Goal: Transaction & Acquisition: Purchase product/service

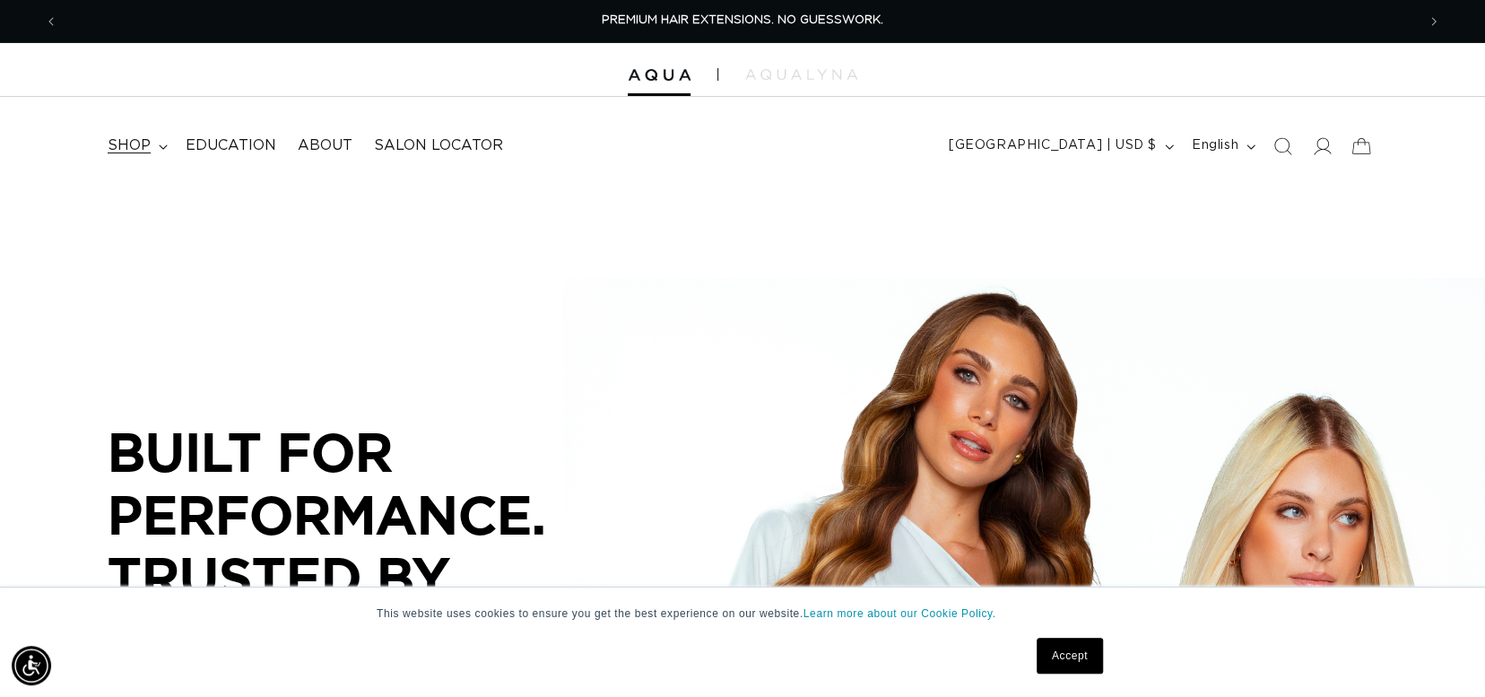
click at [139, 142] on span "shop" at bounding box center [129, 145] width 43 height 19
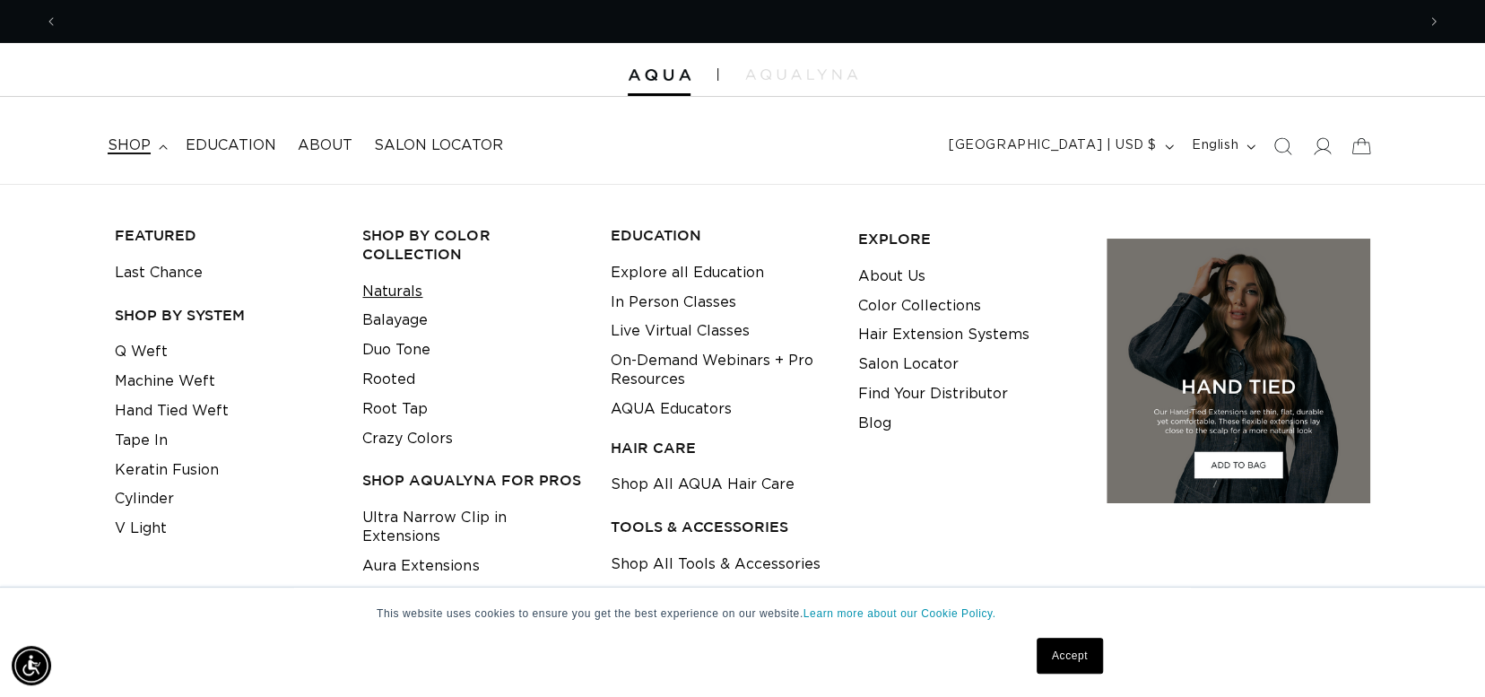
scroll to position [0, 2713]
click at [388, 290] on link "Naturals" at bounding box center [392, 292] width 60 height 30
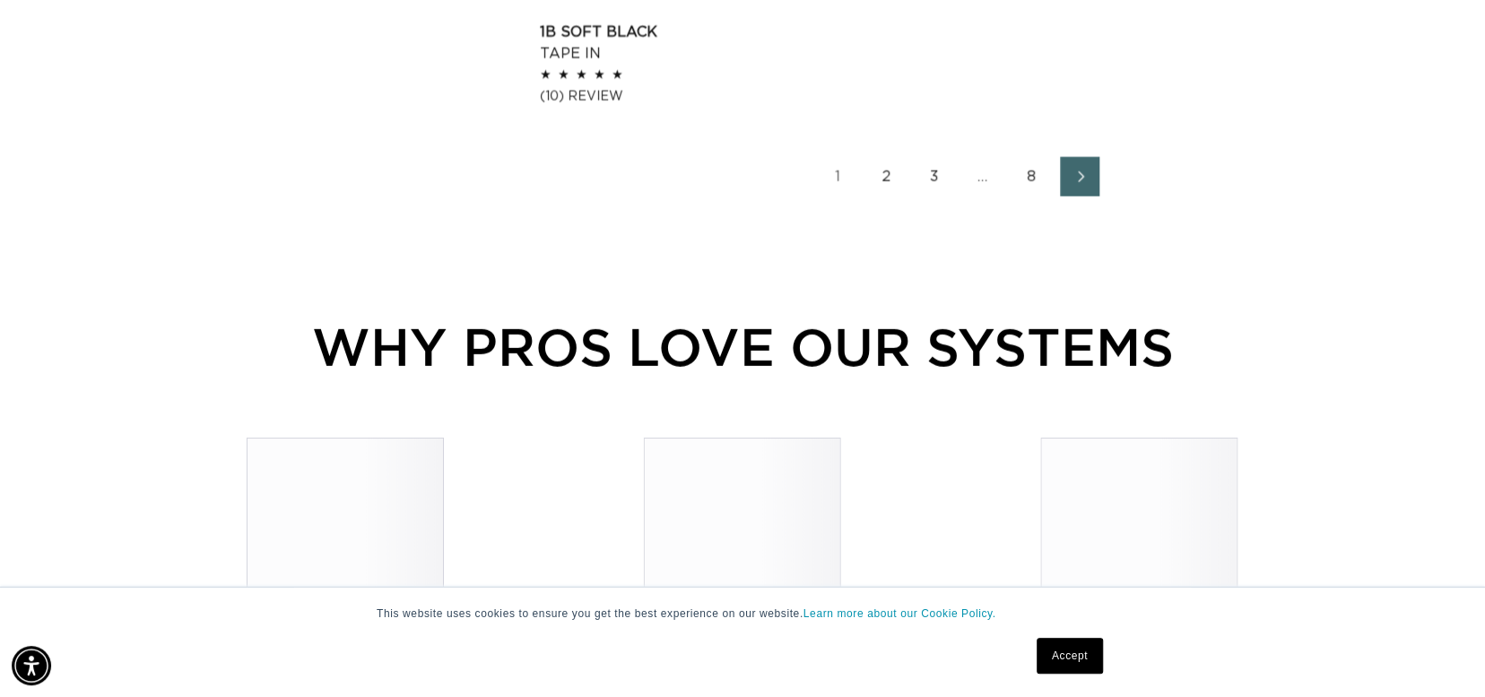
scroll to position [2959, 0]
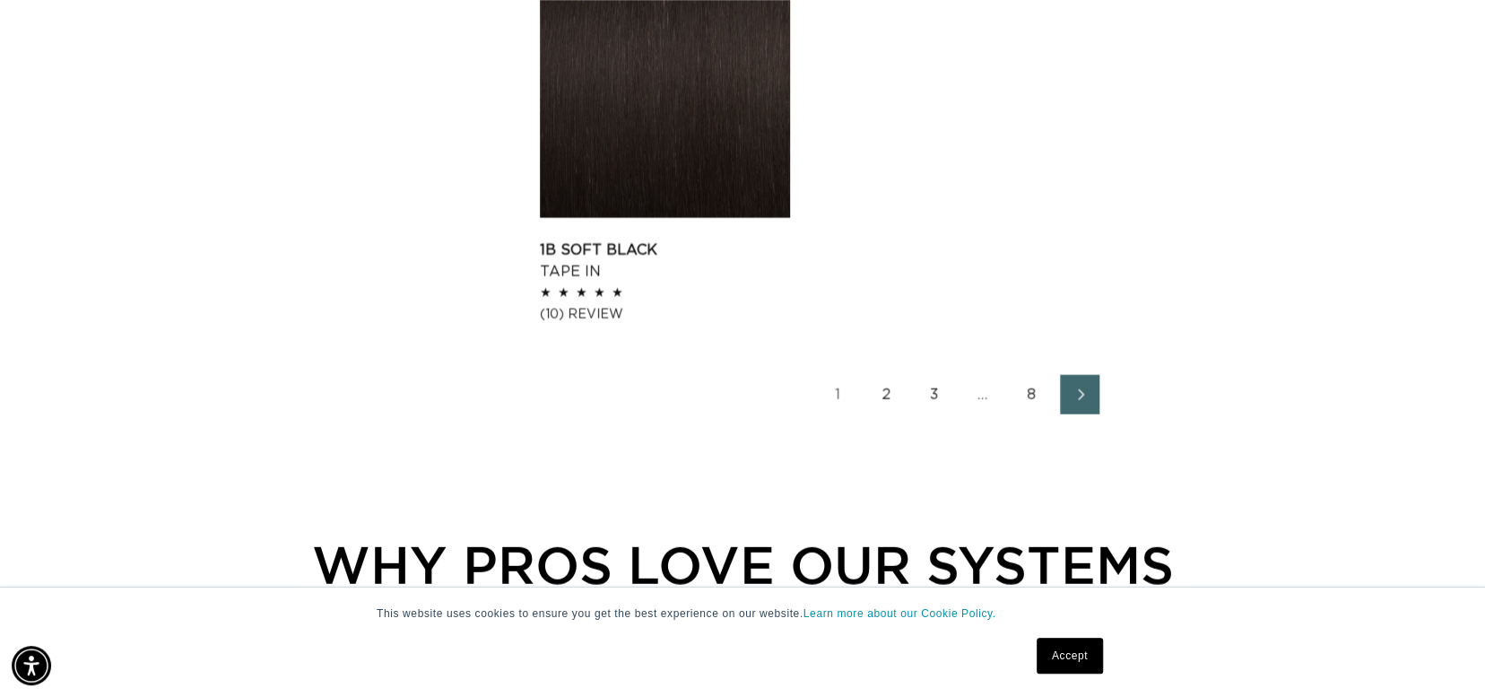
click at [894, 400] on link "2" at bounding box center [885, 394] width 39 height 39
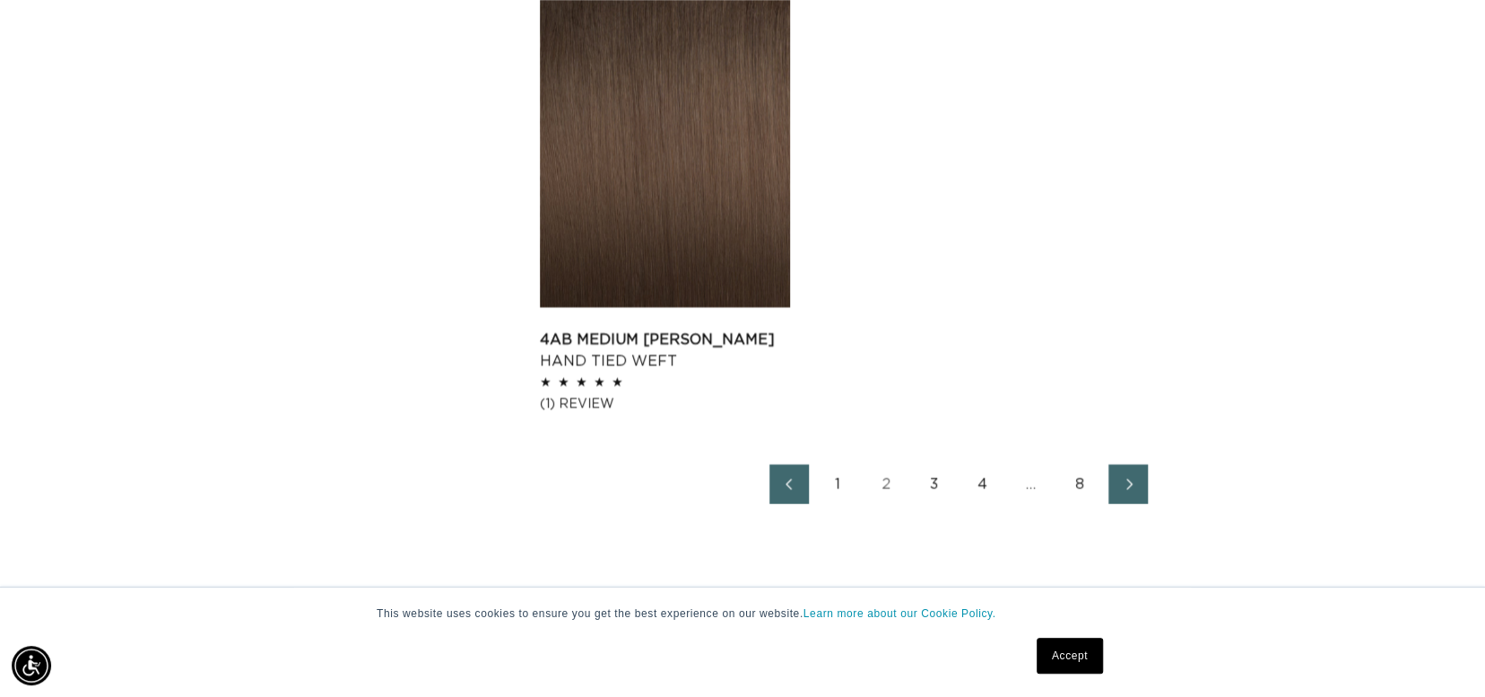
scroll to position [0, 2713]
click at [1140, 490] on link "Next page" at bounding box center [1127, 483] width 39 height 39
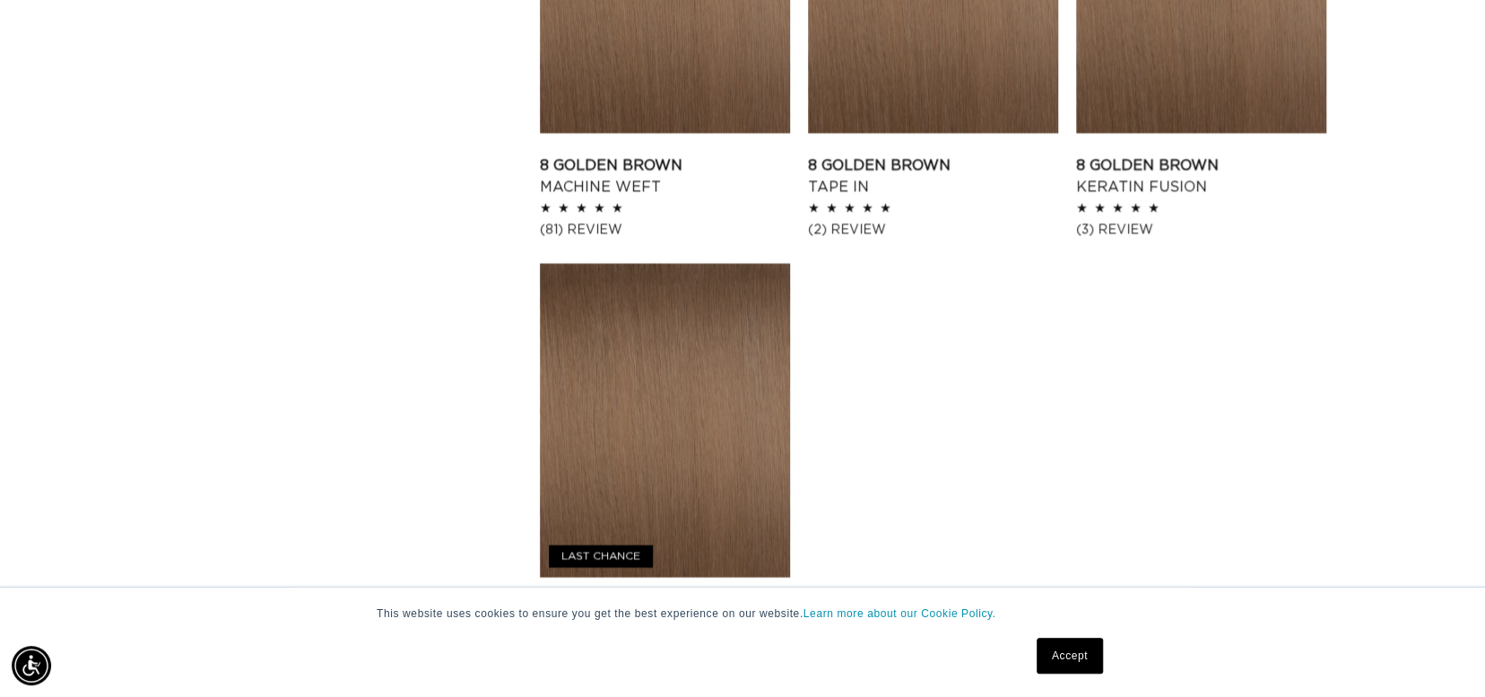
scroll to position [2780, 0]
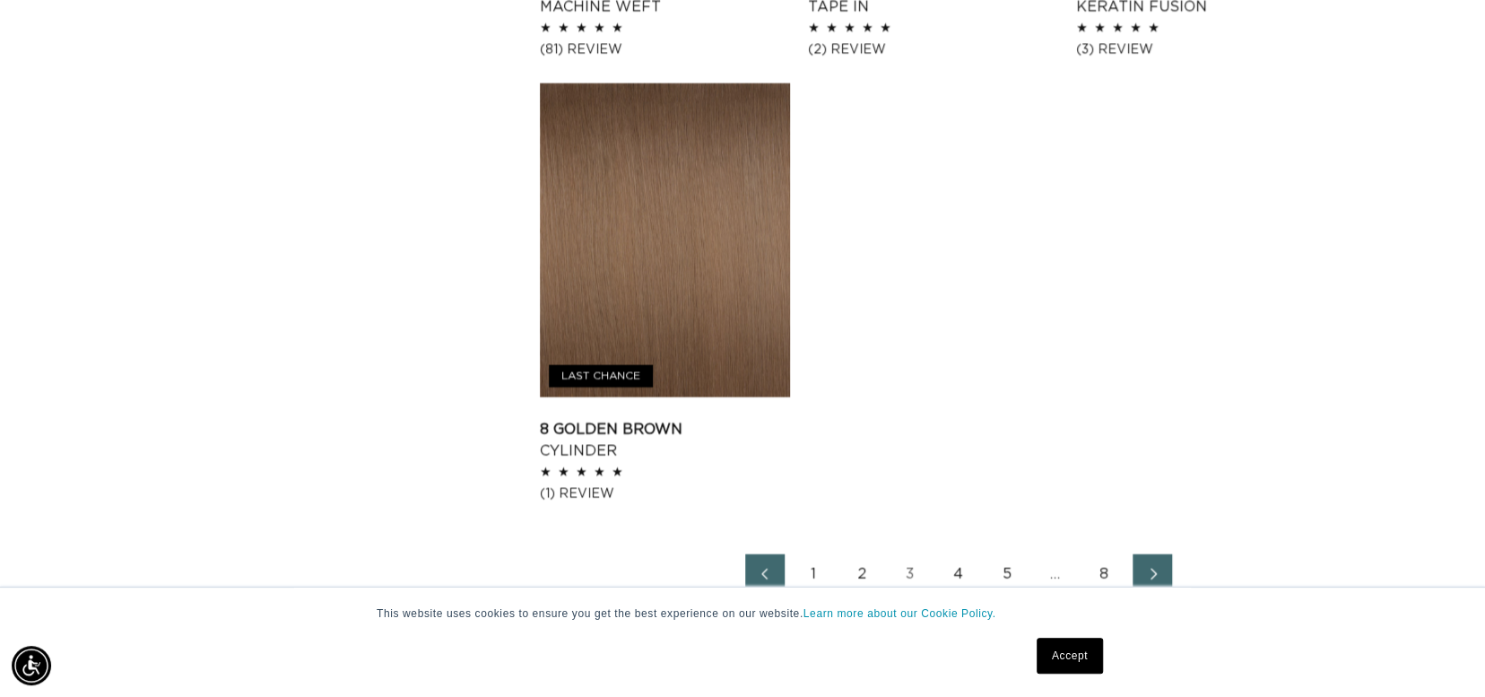
click at [1149, 573] on icon "Next page" at bounding box center [1152, 574] width 23 height 13
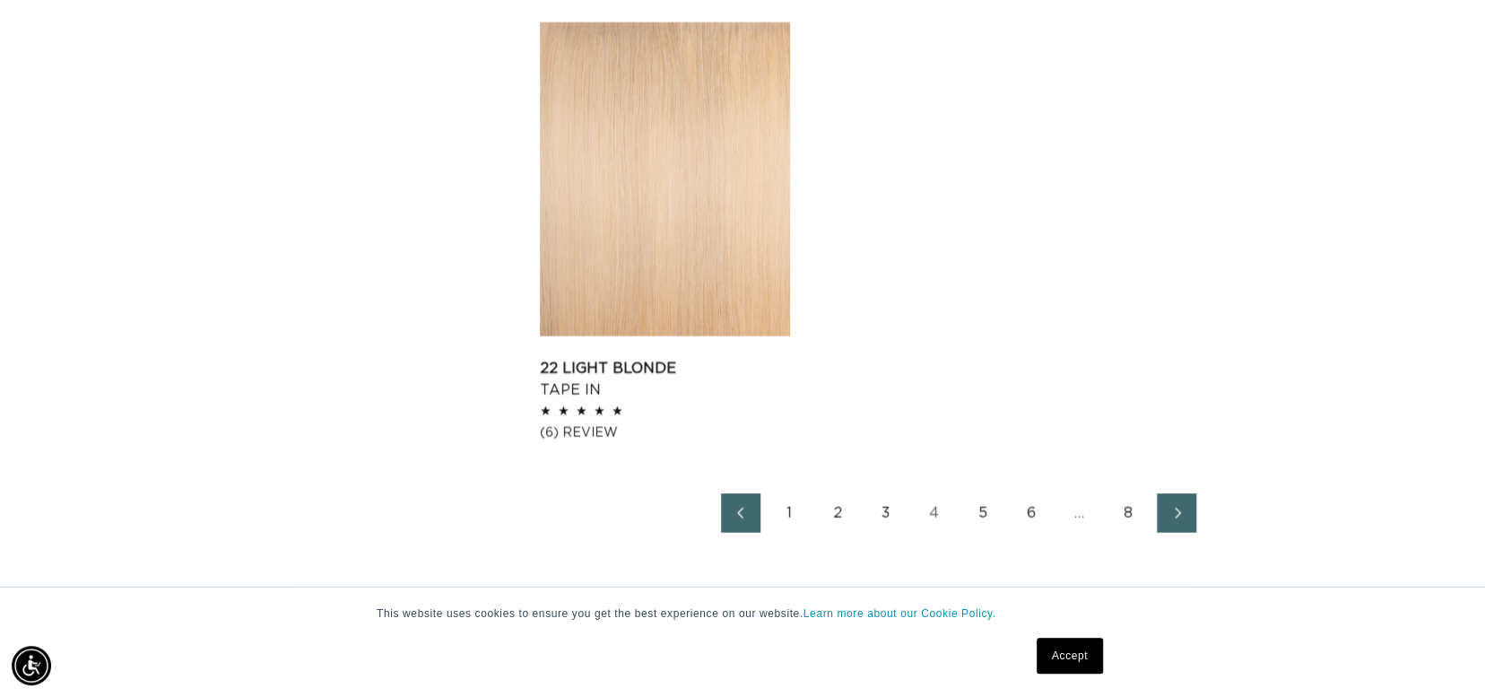
scroll to position [3049, 0]
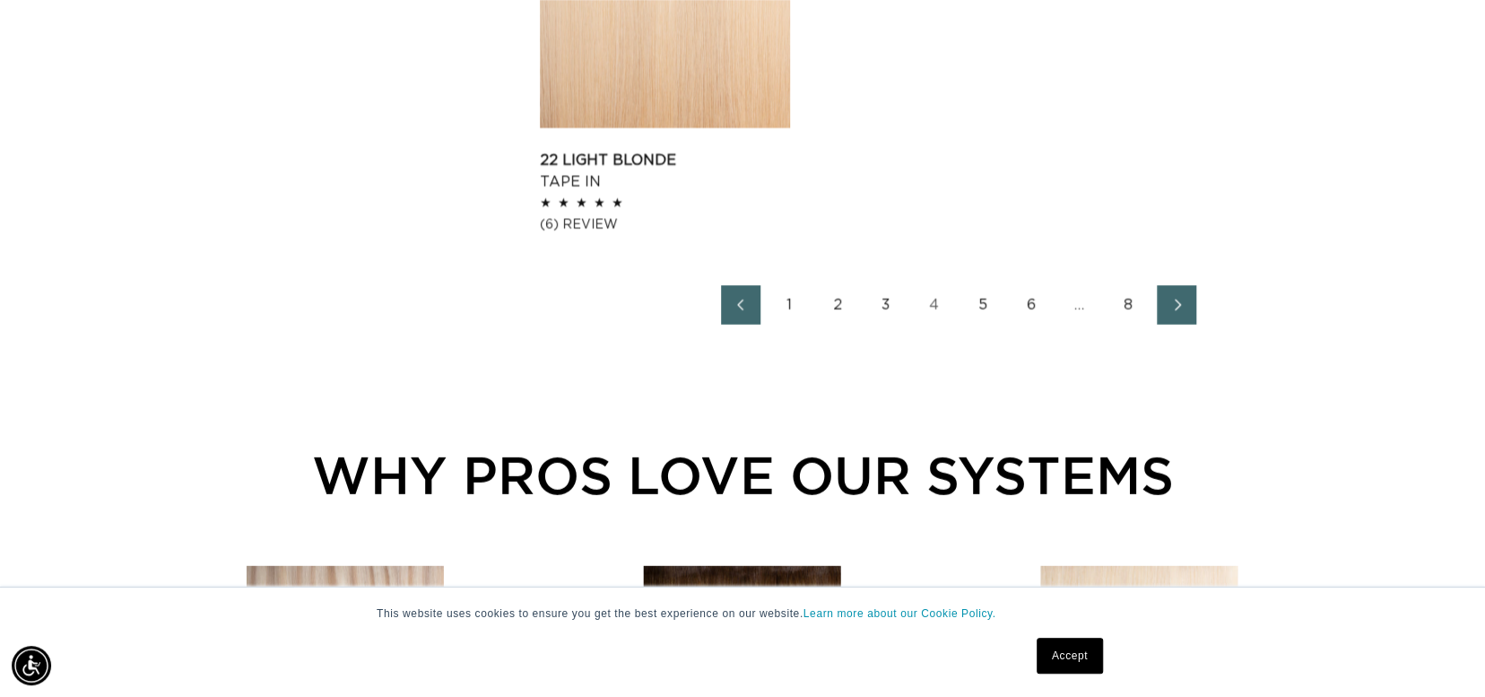
click at [1179, 300] on icon "Next page" at bounding box center [1177, 305] width 23 height 13
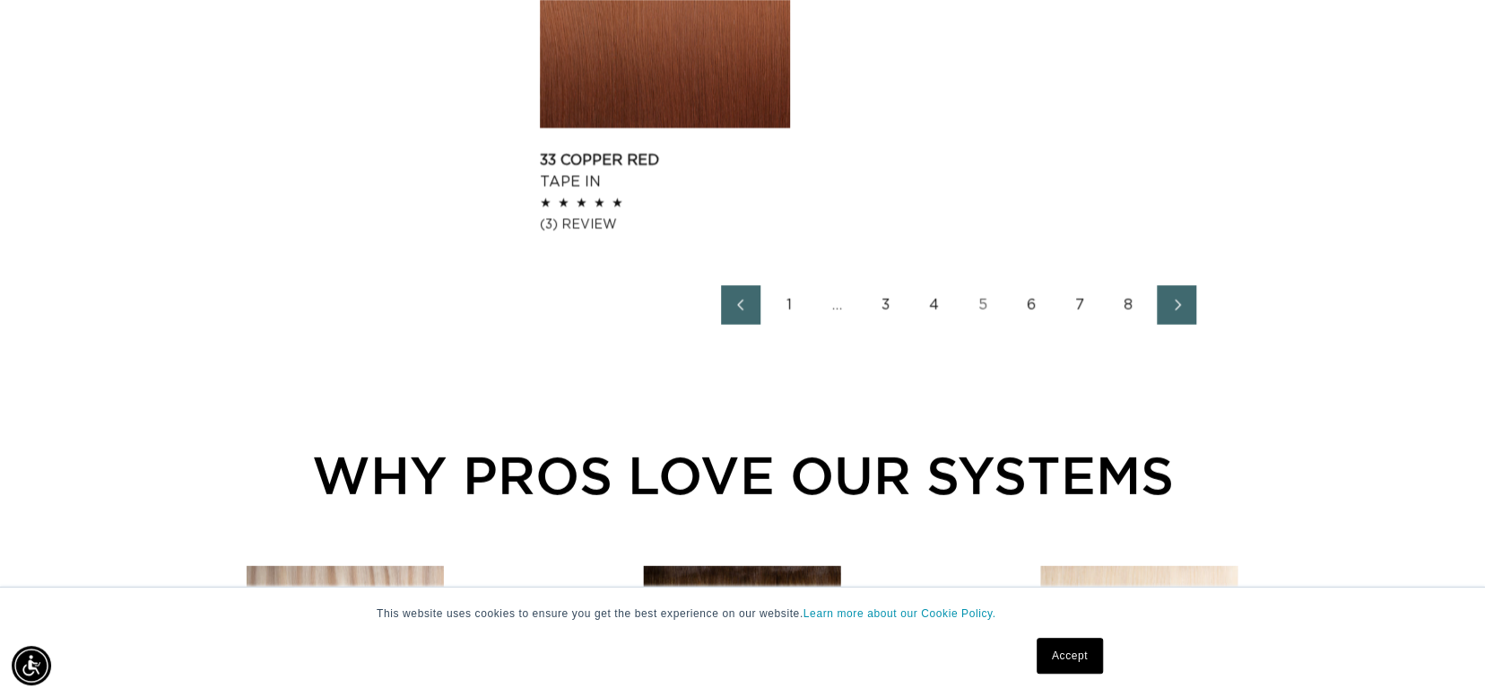
scroll to position [0, 1357]
click at [1171, 311] on span "Next page" at bounding box center [1177, 305] width 12 height 22
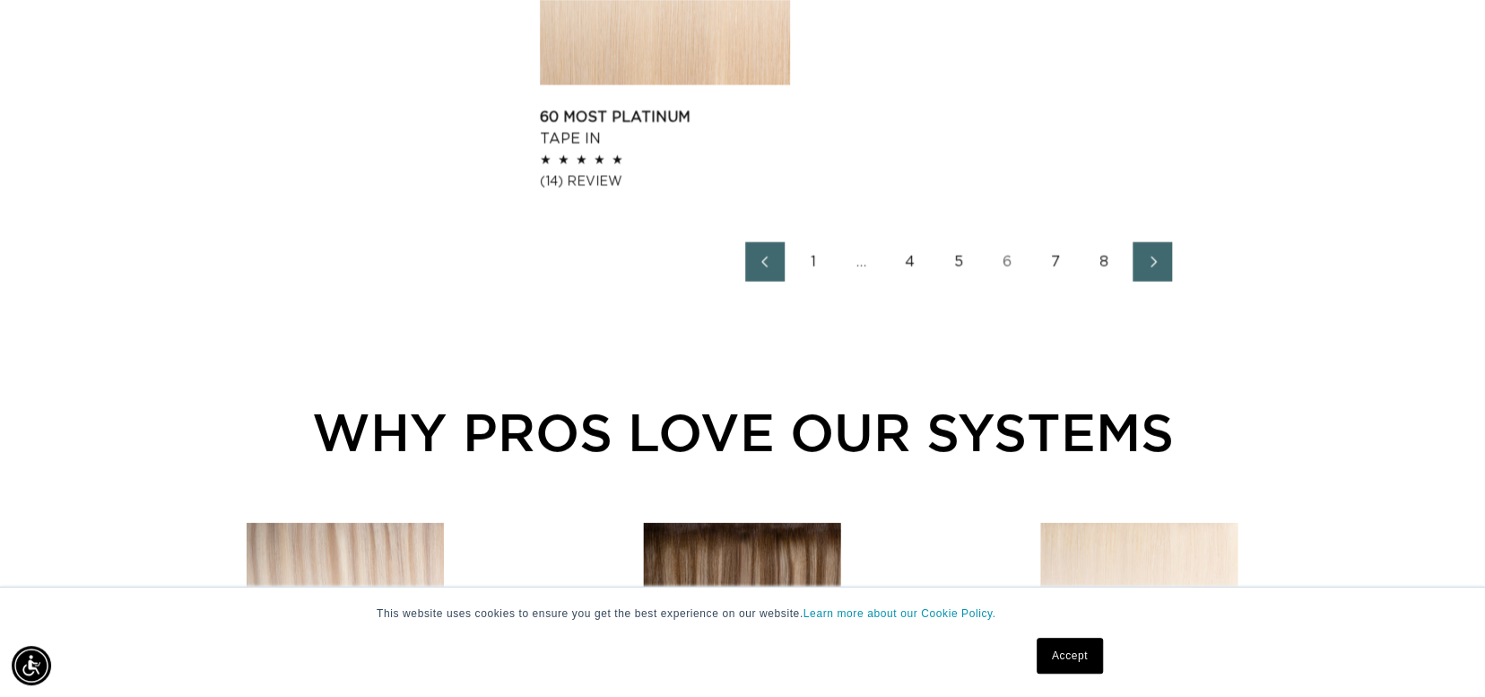
scroll to position [3138, 0]
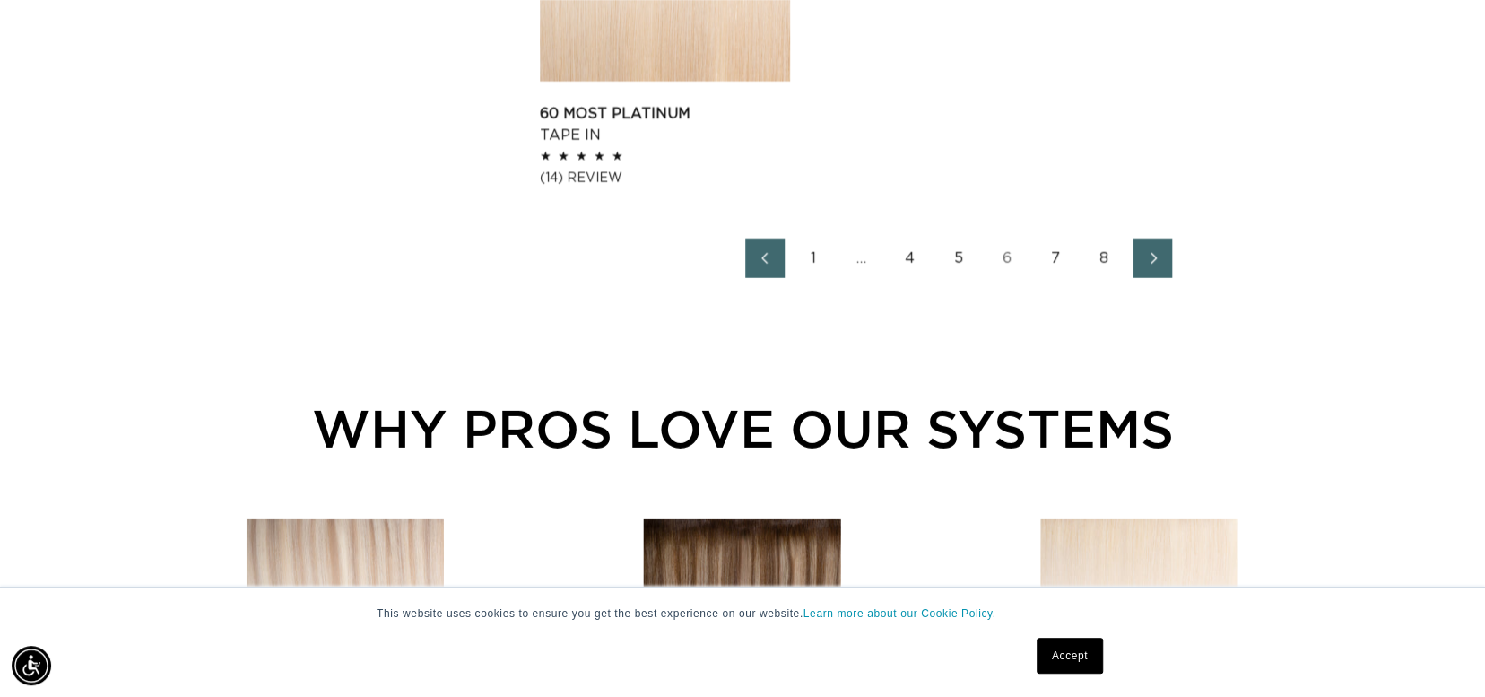
click at [1138, 257] on link "Next page" at bounding box center [1152, 258] width 39 height 39
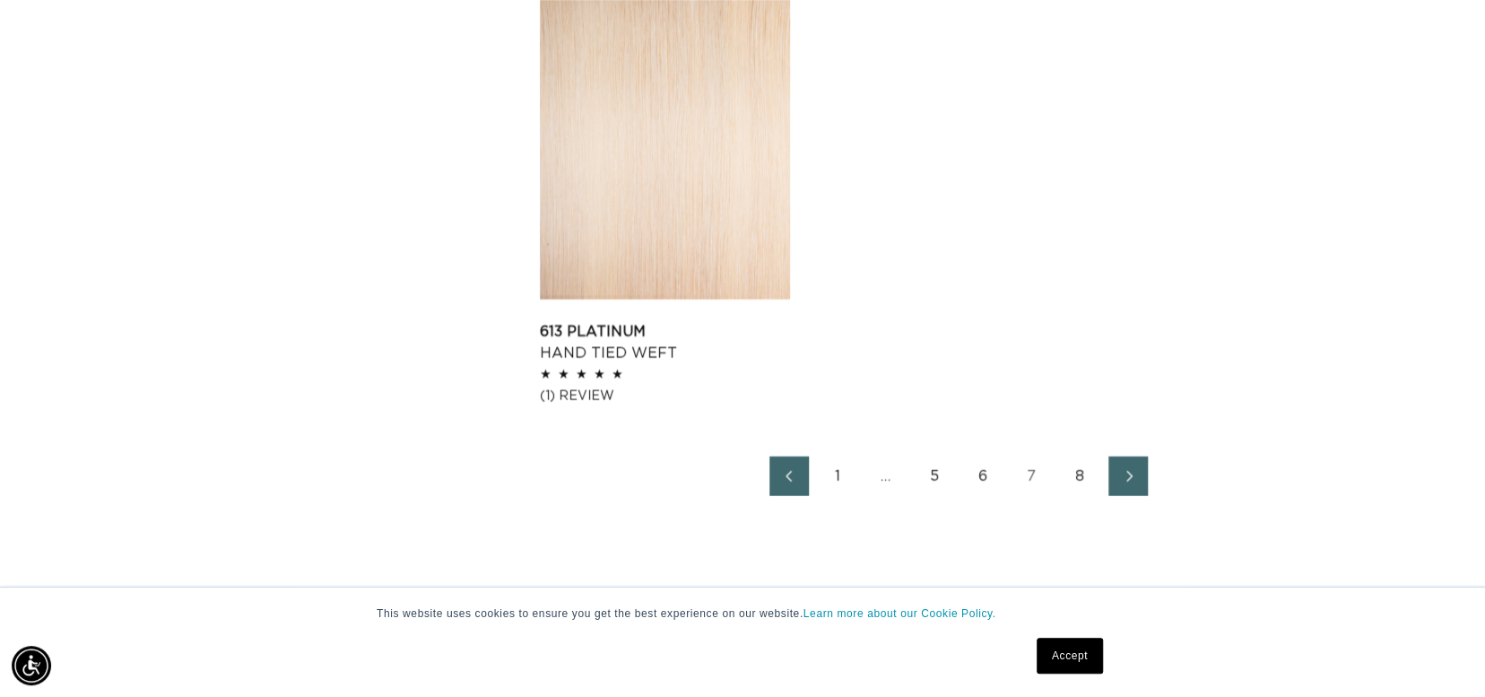
scroll to position [2959, 0]
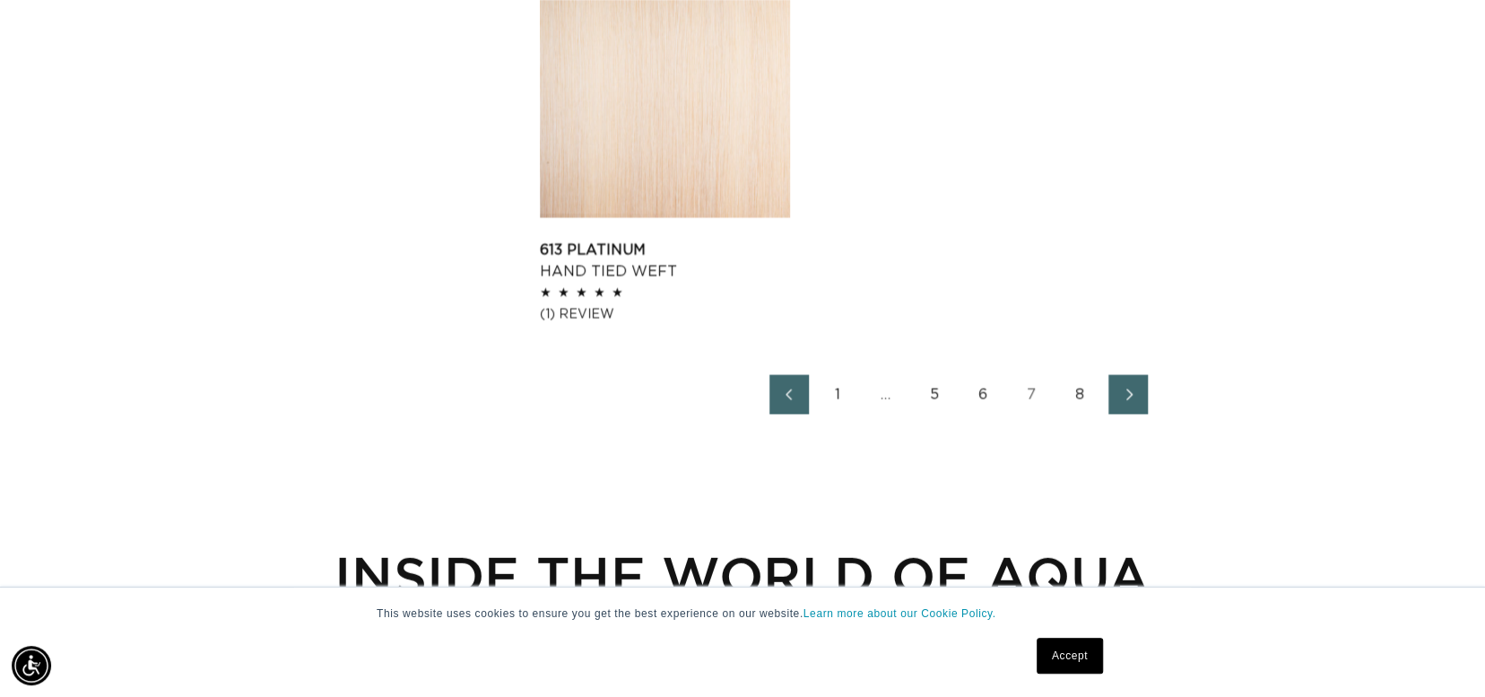
click at [1130, 392] on icon "Next page" at bounding box center [1128, 394] width 23 height 13
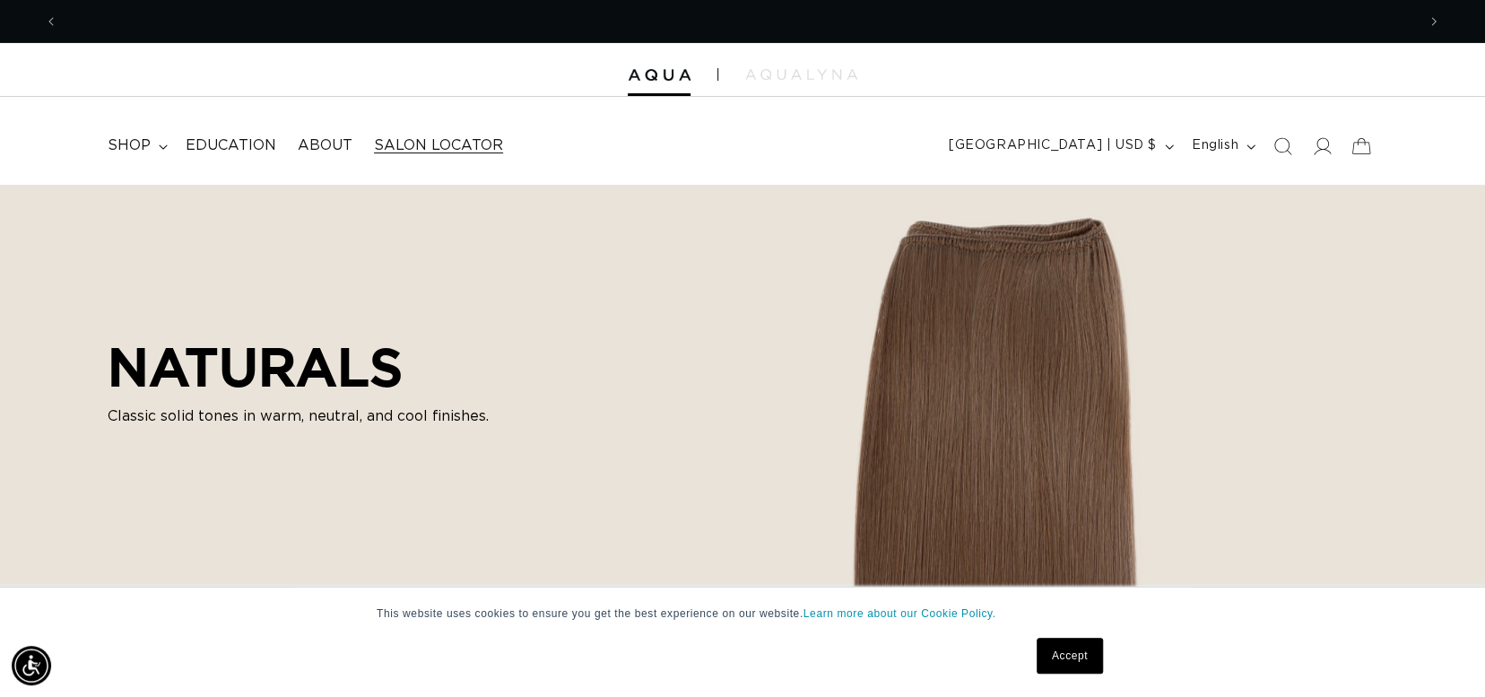
scroll to position [0, 2713]
click at [415, 142] on span "Salon Locator" at bounding box center [438, 145] width 129 height 19
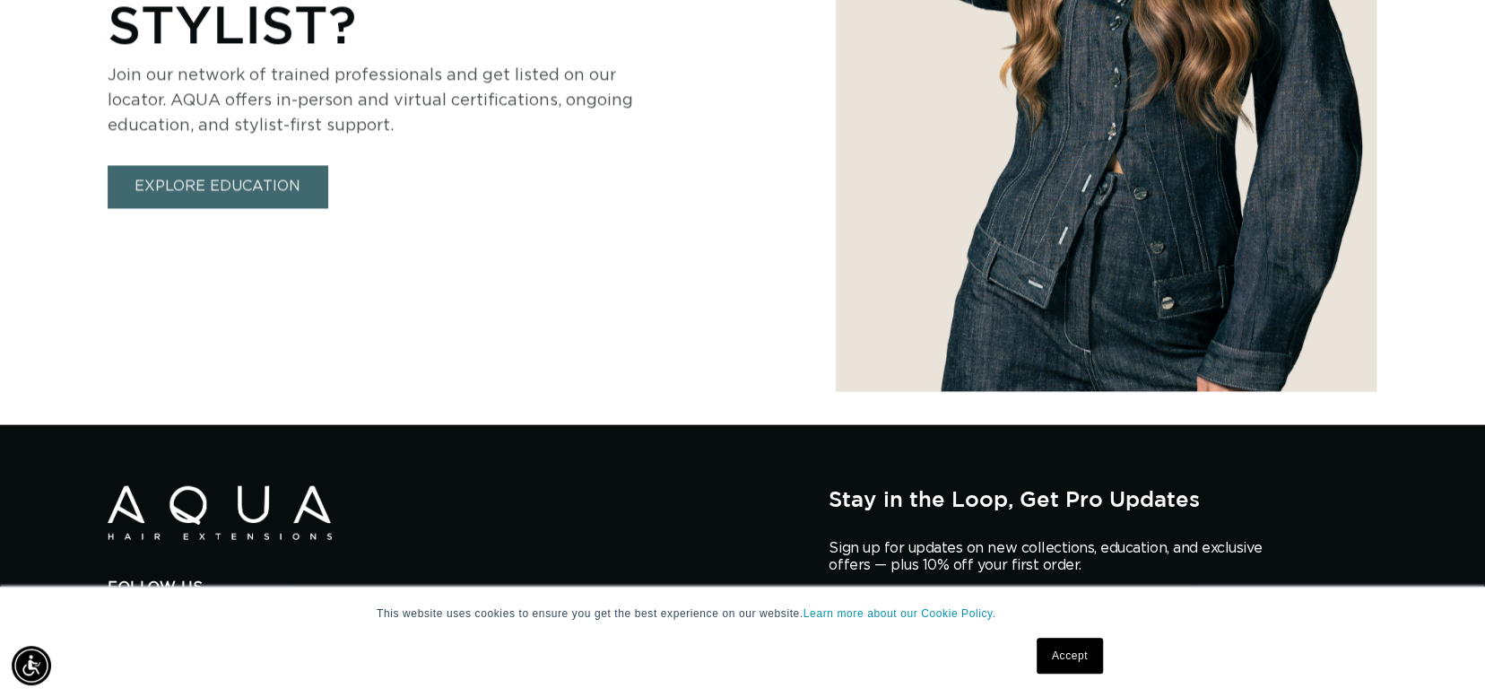
scroll to position [0, 1357]
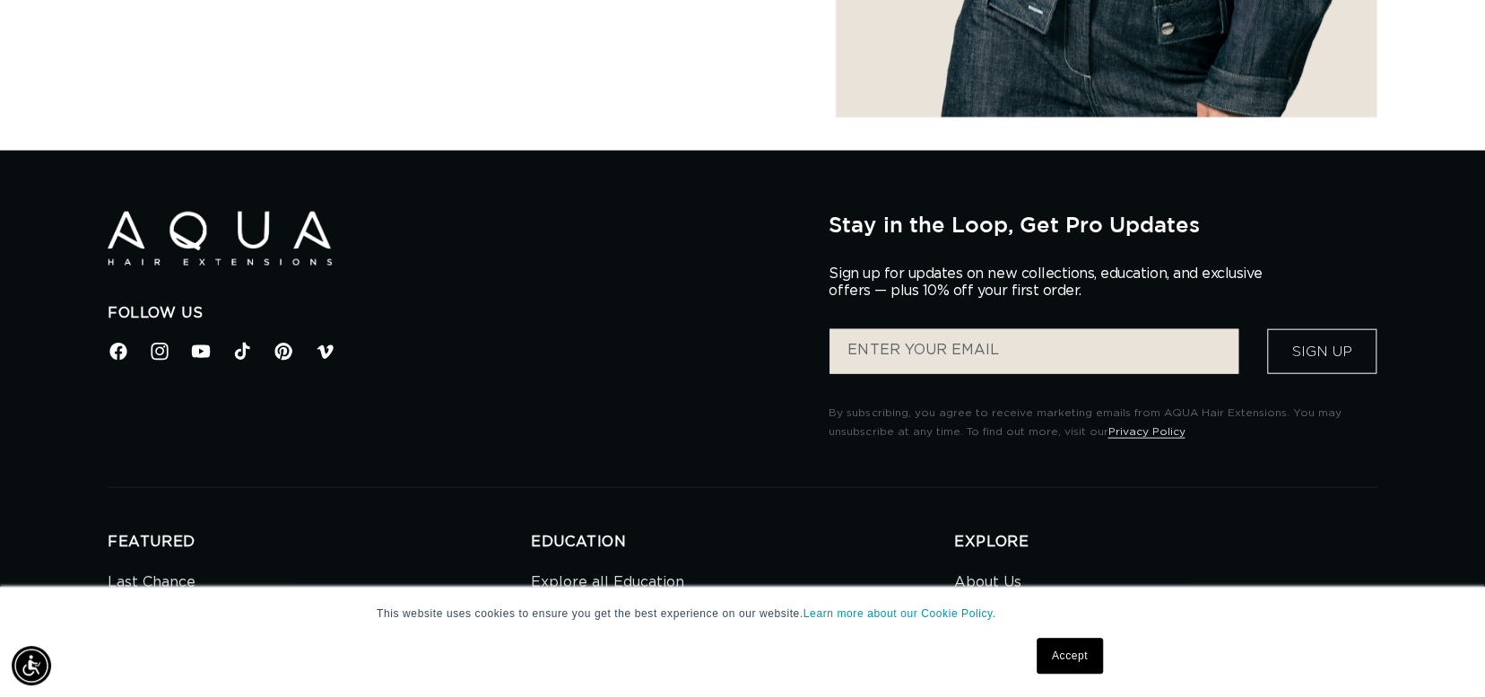
select select "m"
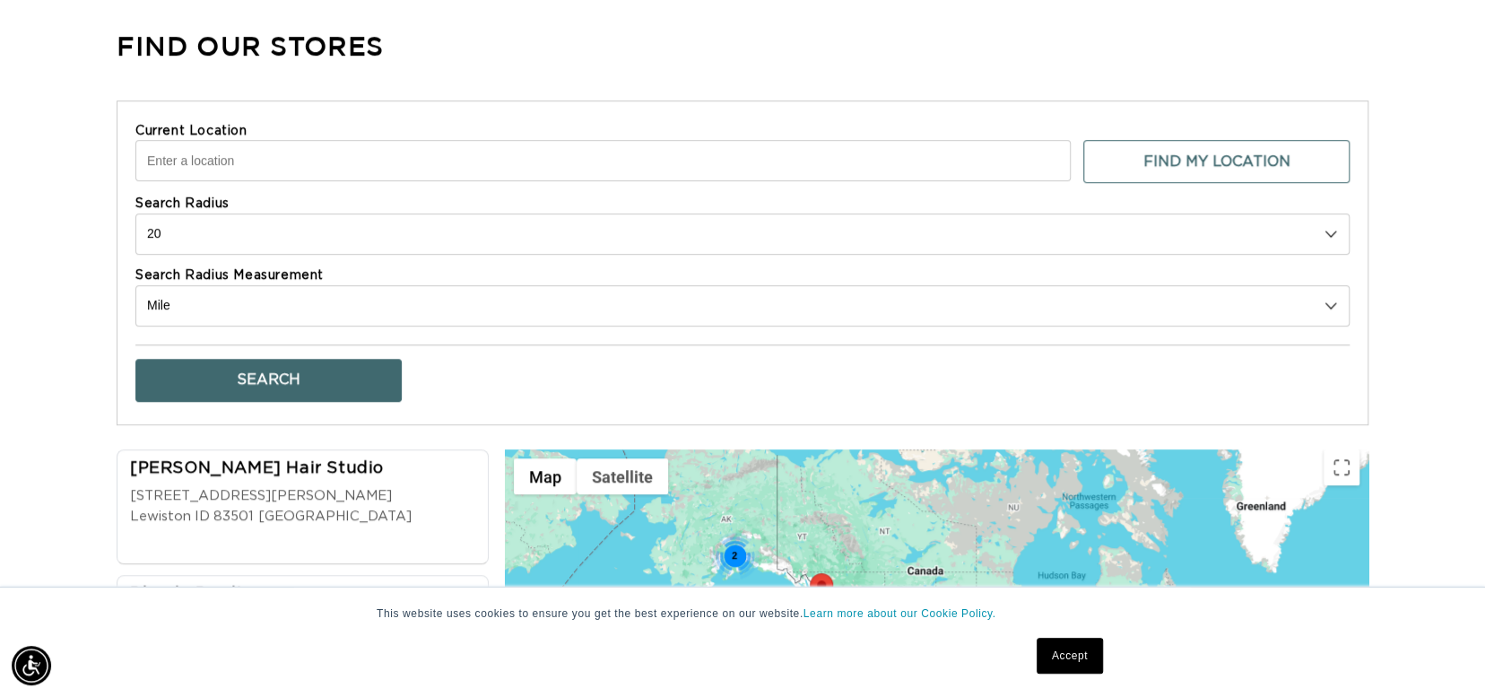
scroll to position [0, 2713]
click at [230, 152] on input "Current Location" at bounding box center [602, 160] width 935 height 41
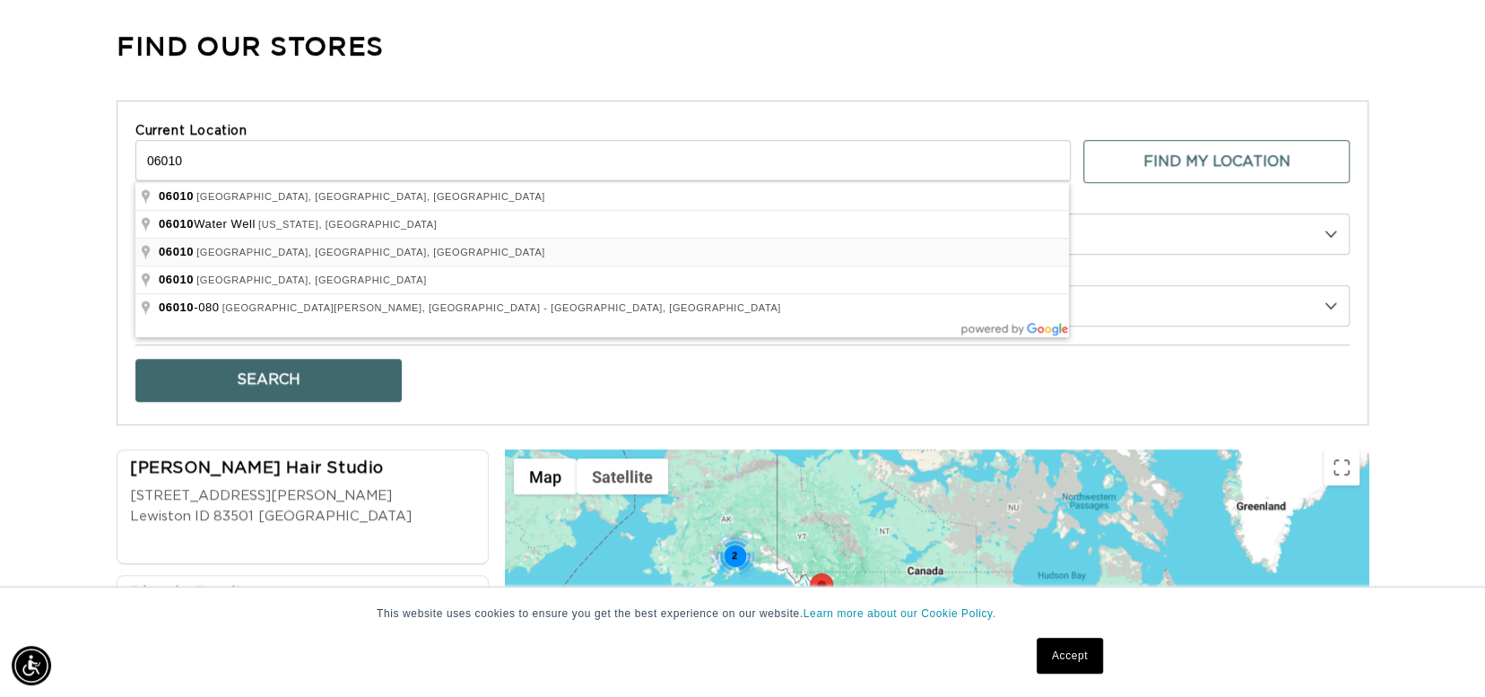
scroll to position [0, 0]
type input "Bristol, CT 06010, USA"
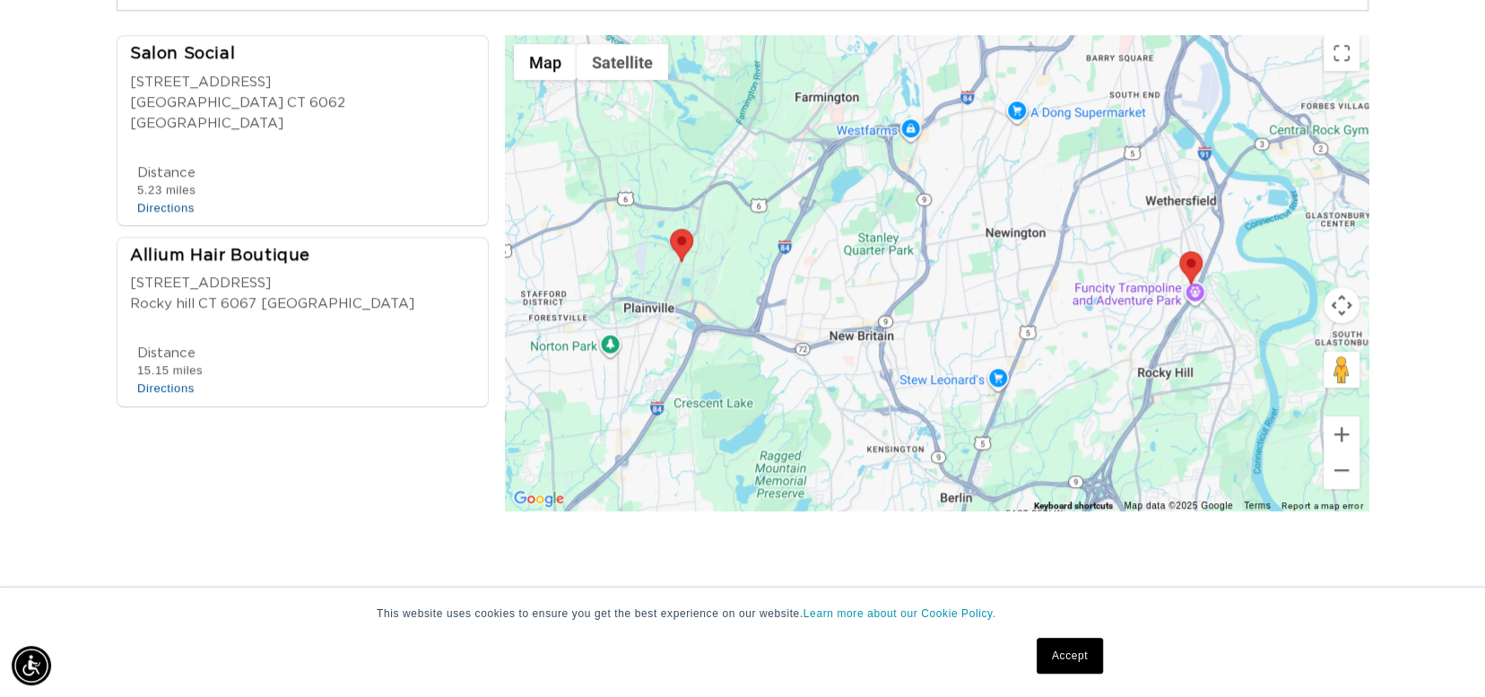
scroll to position [0, 2713]
click at [288, 145] on div at bounding box center [308, 154] width 356 height 18
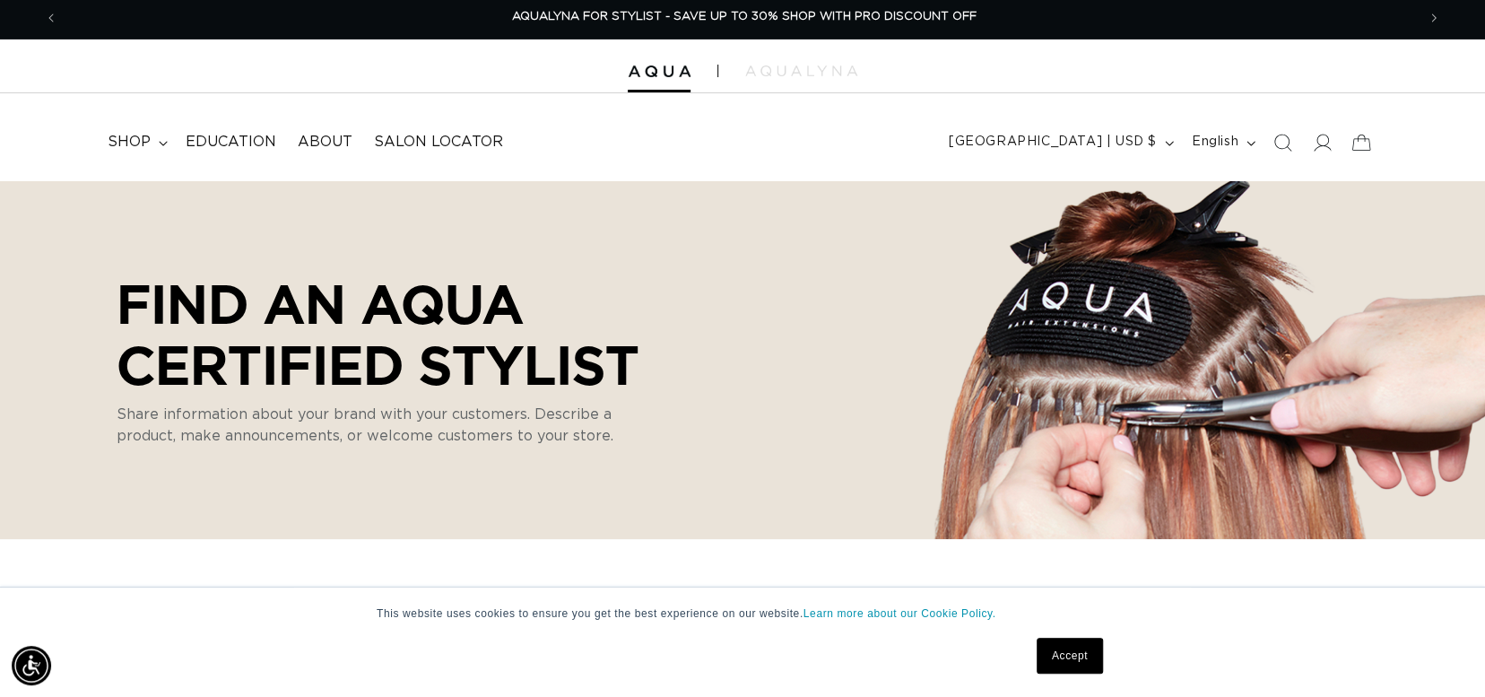
scroll to position [0, 0]
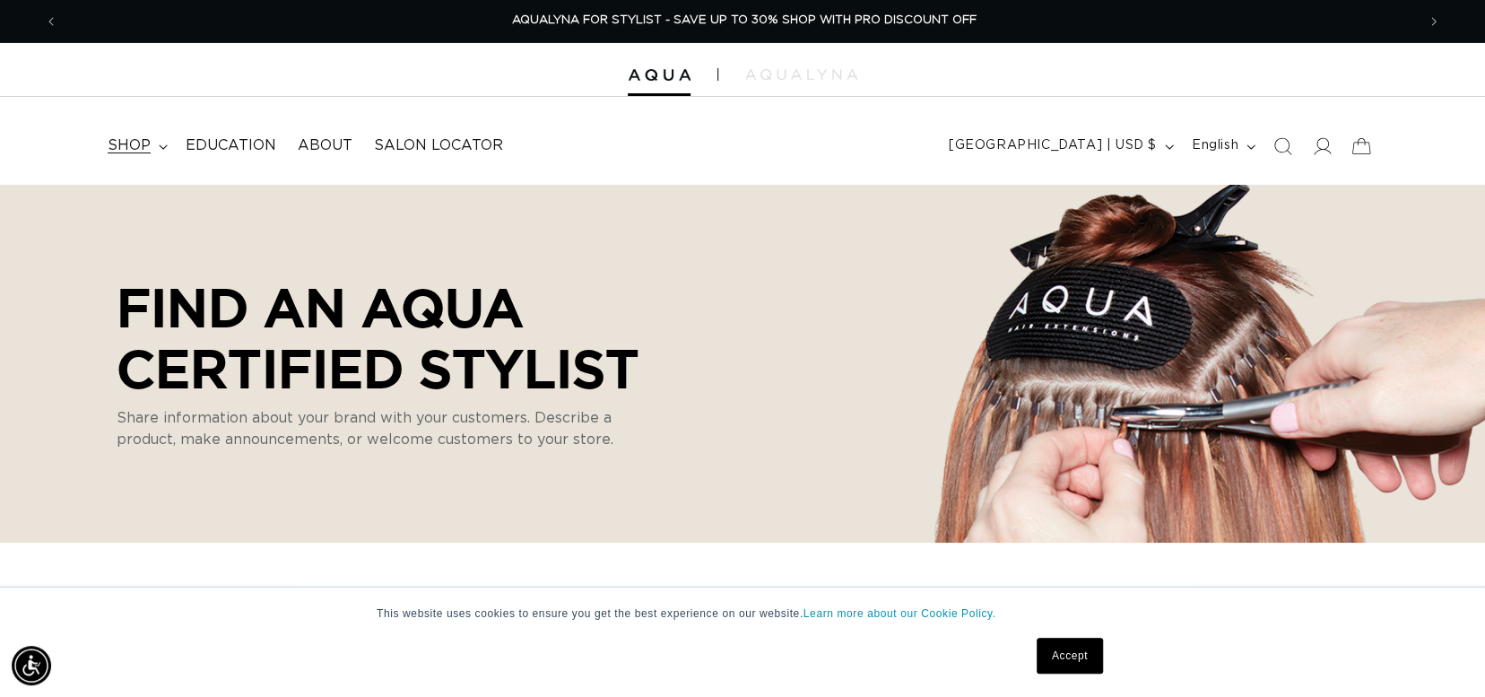
click at [138, 146] on span "shop" at bounding box center [129, 145] width 43 height 19
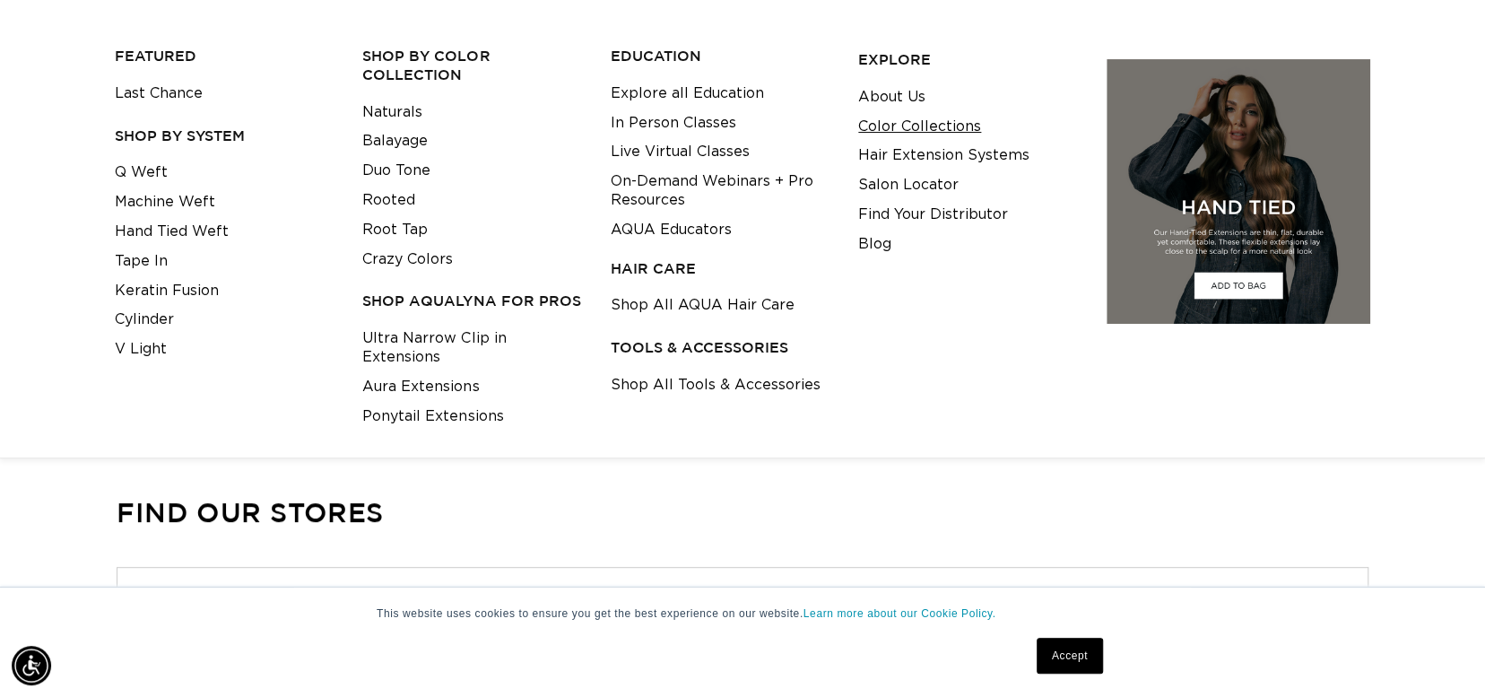
scroll to position [0, 2713]
click at [942, 157] on link "Hair Extension Systems" at bounding box center [943, 156] width 171 height 30
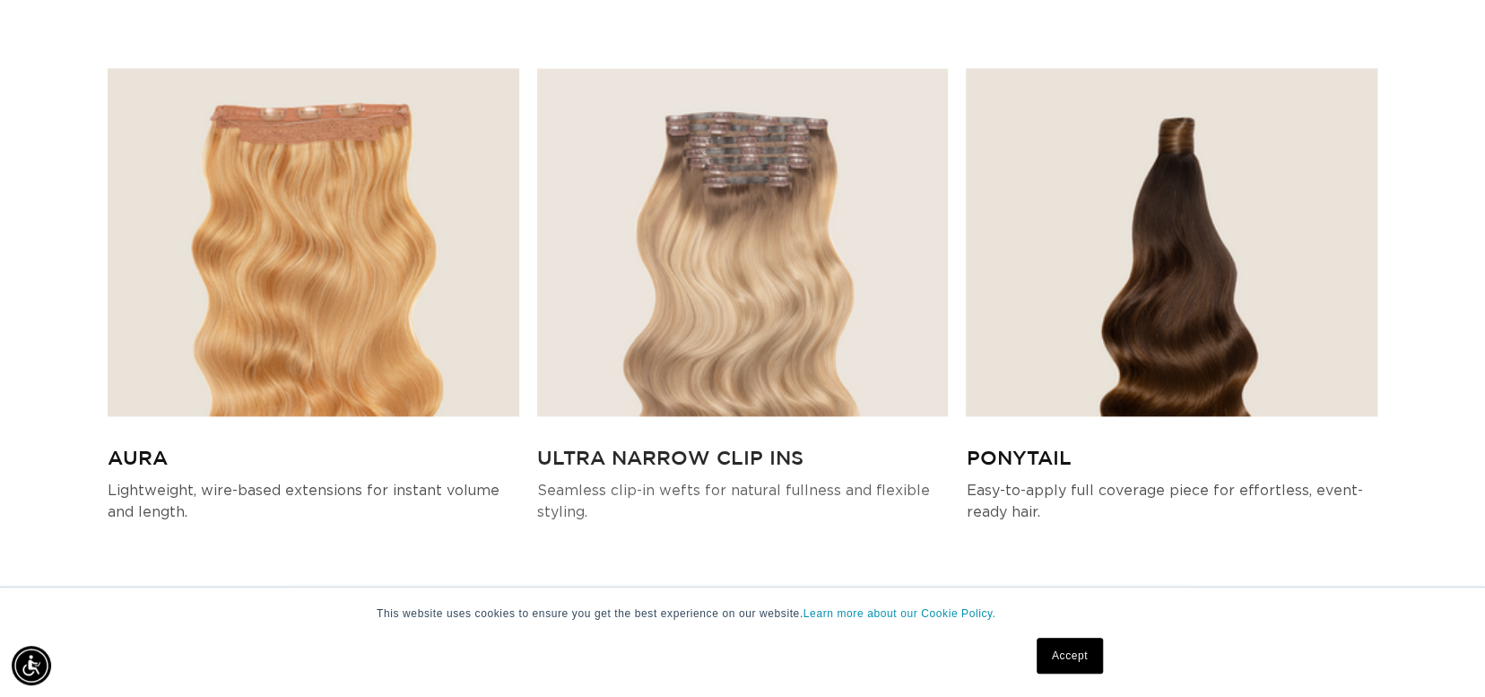
scroll to position [0, 2713]
click at [752, 246] on img at bounding box center [743, 242] width 412 height 348
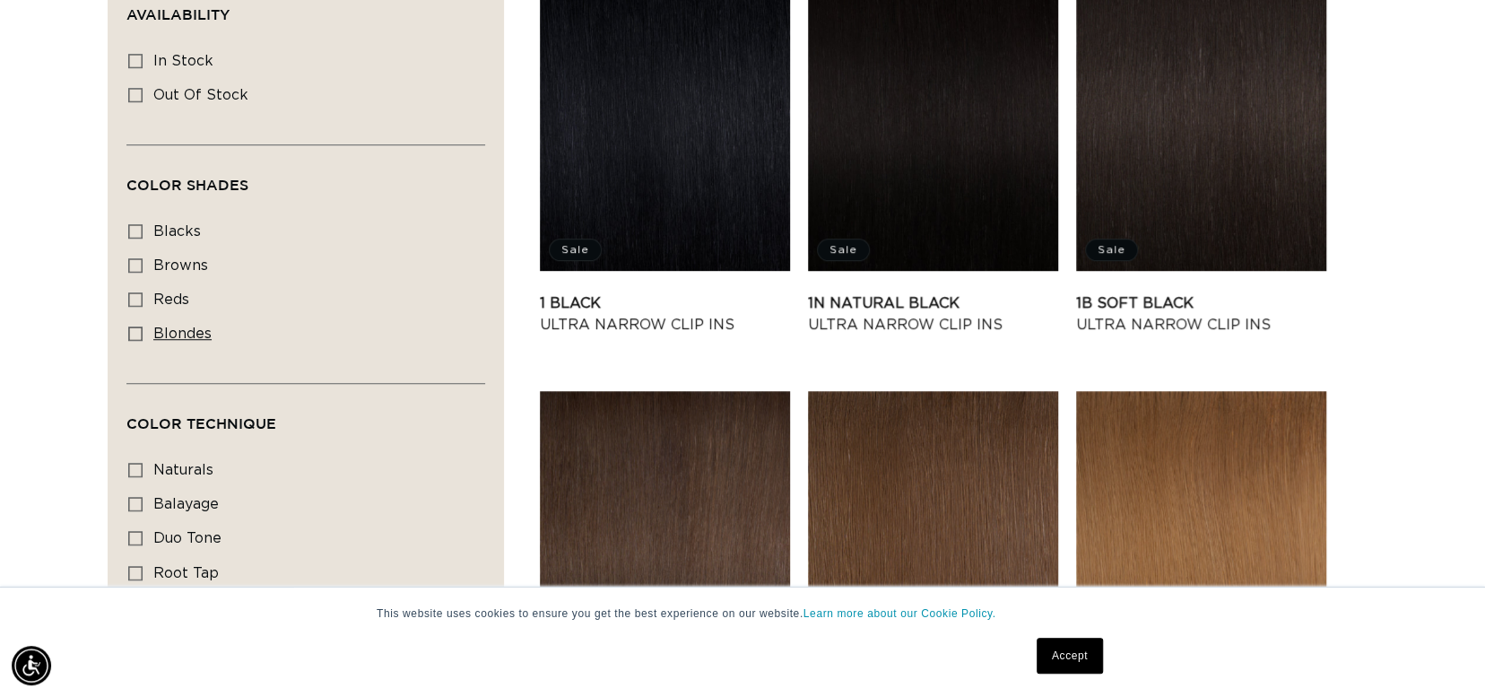
scroll to position [717, 0]
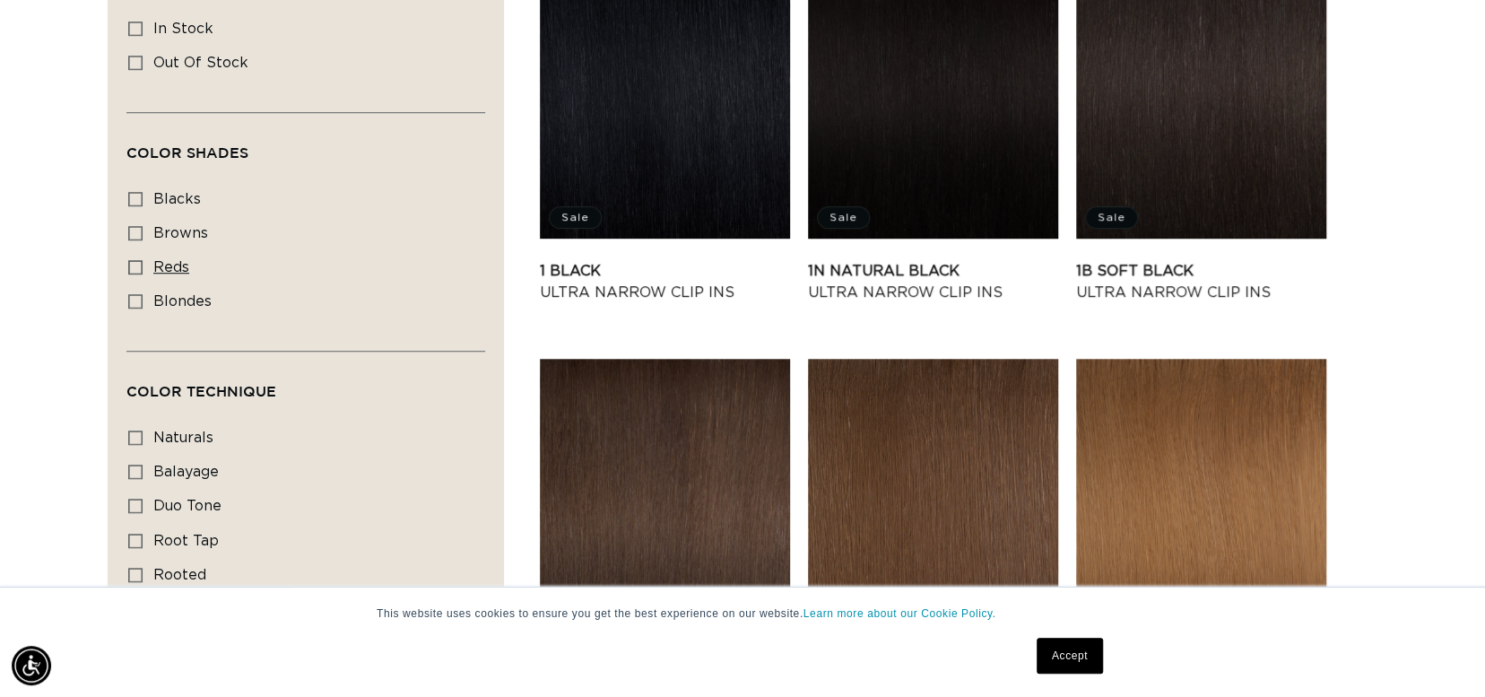
click at [138, 269] on icon at bounding box center [135, 267] width 14 height 14
click at [138, 269] on input "reds reds (1 product)" at bounding box center [135, 267] width 14 height 14
checkbox input "true"
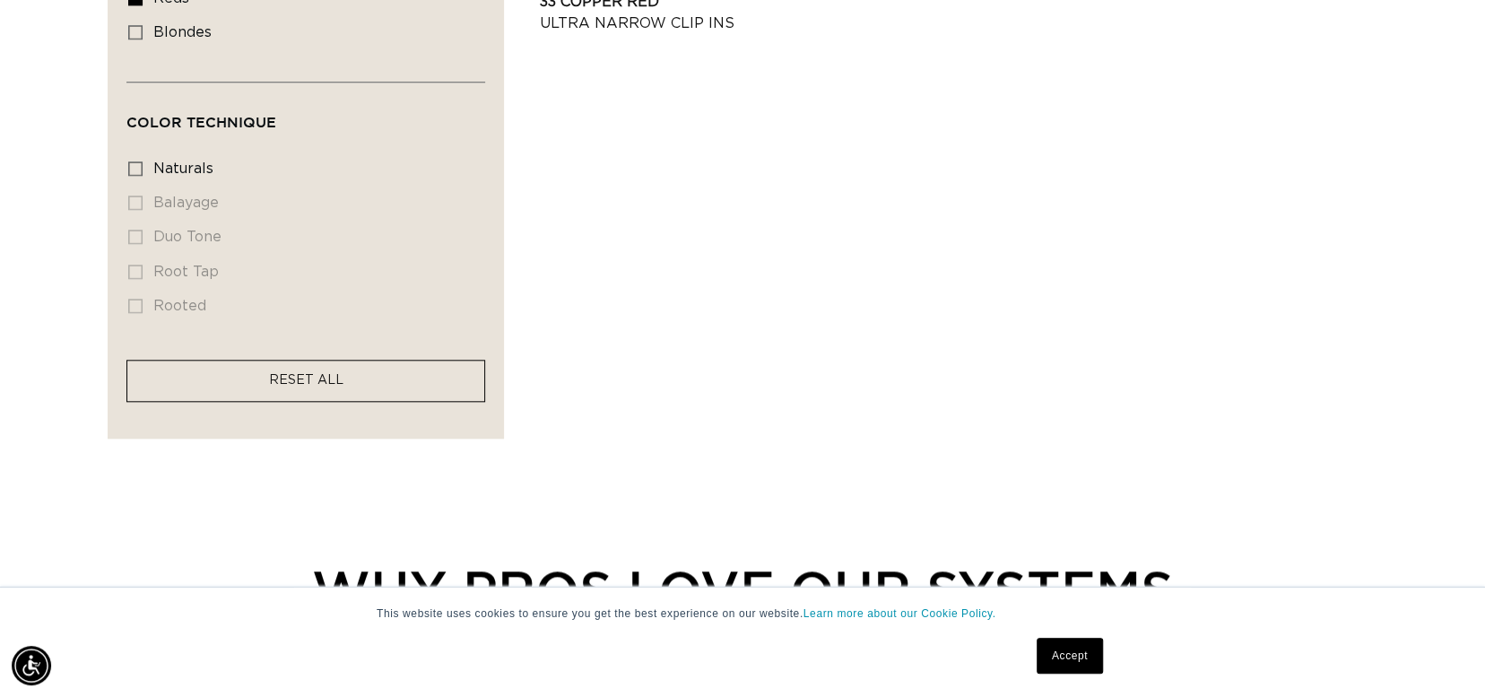
click at [317, 384] on span "RESET ALL" at bounding box center [306, 380] width 74 height 13
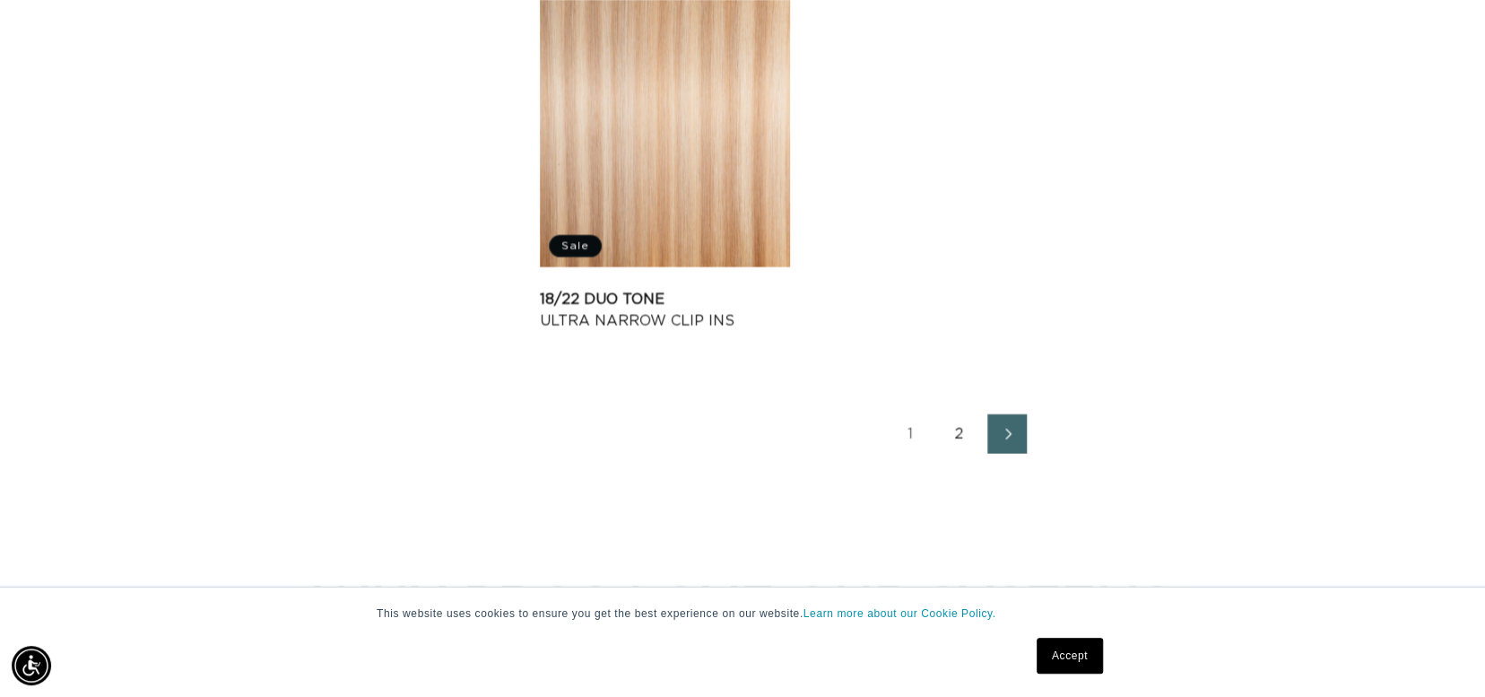
scroll to position [2869, 0]
click at [958, 430] on link "2" at bounding box center [958, 432] width 39 height 39
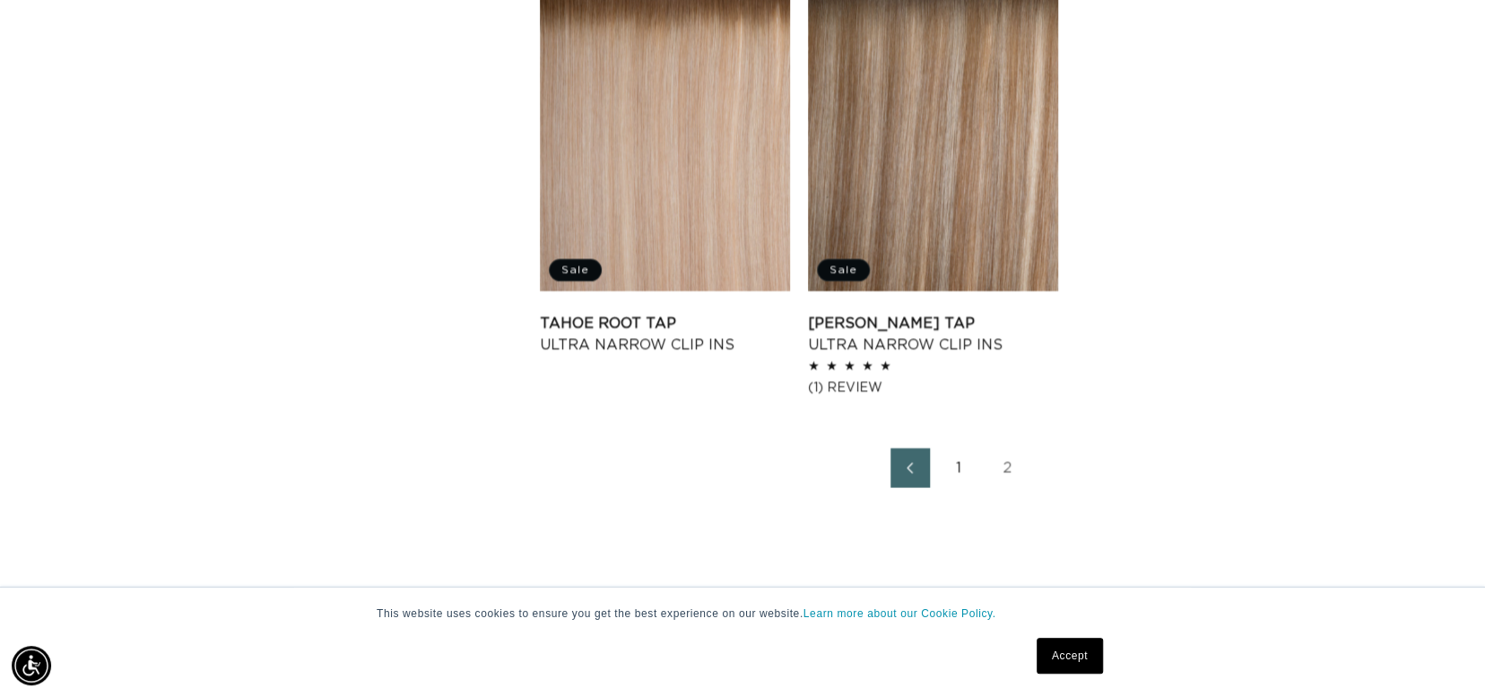
scroll to position [0, 2713]
click at [918, 313] on link "Victoria Root Tap Ultra Narrow Clip Ins" at bounding box center [933, 334] width 250 height 43
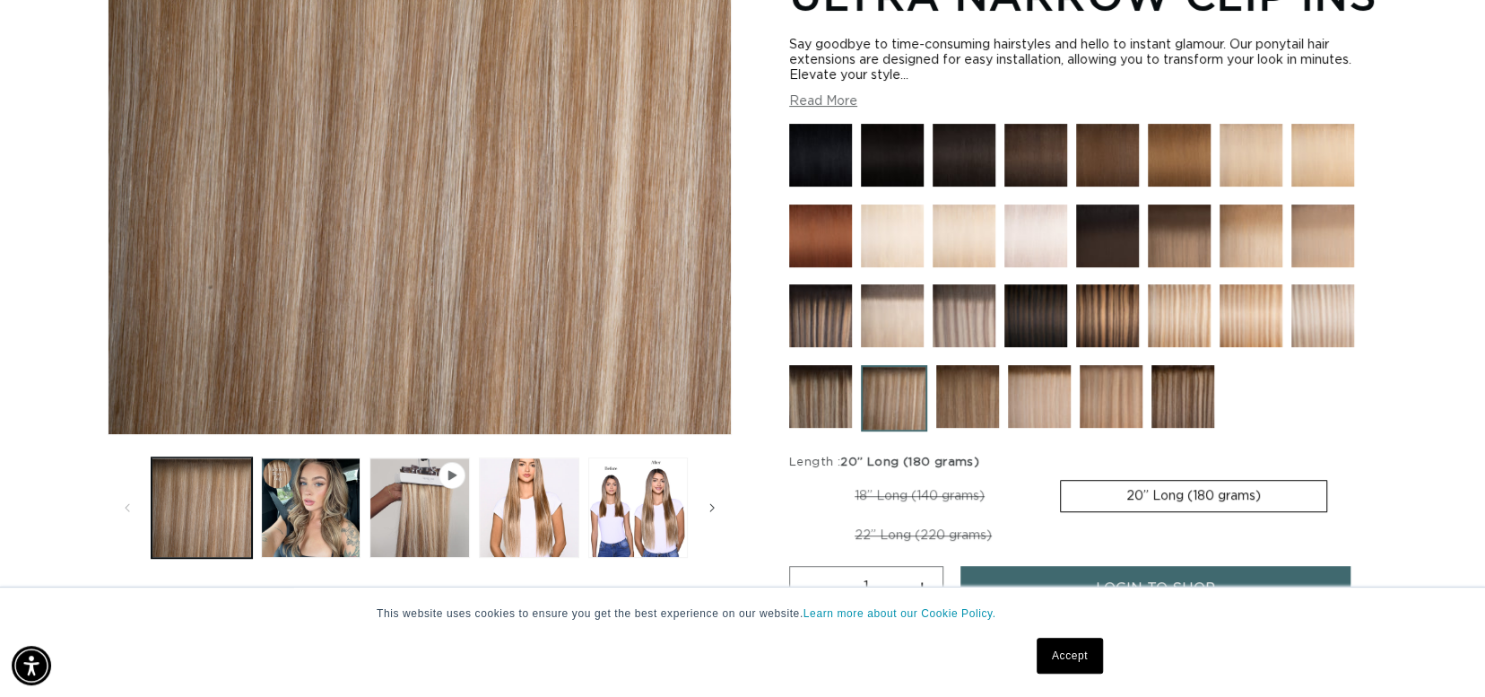
scroll to position [0, 1357]
click at [659, 513] on button "Load image 4 in gallery view" at bounding box center [638, 507] width 100 height 100
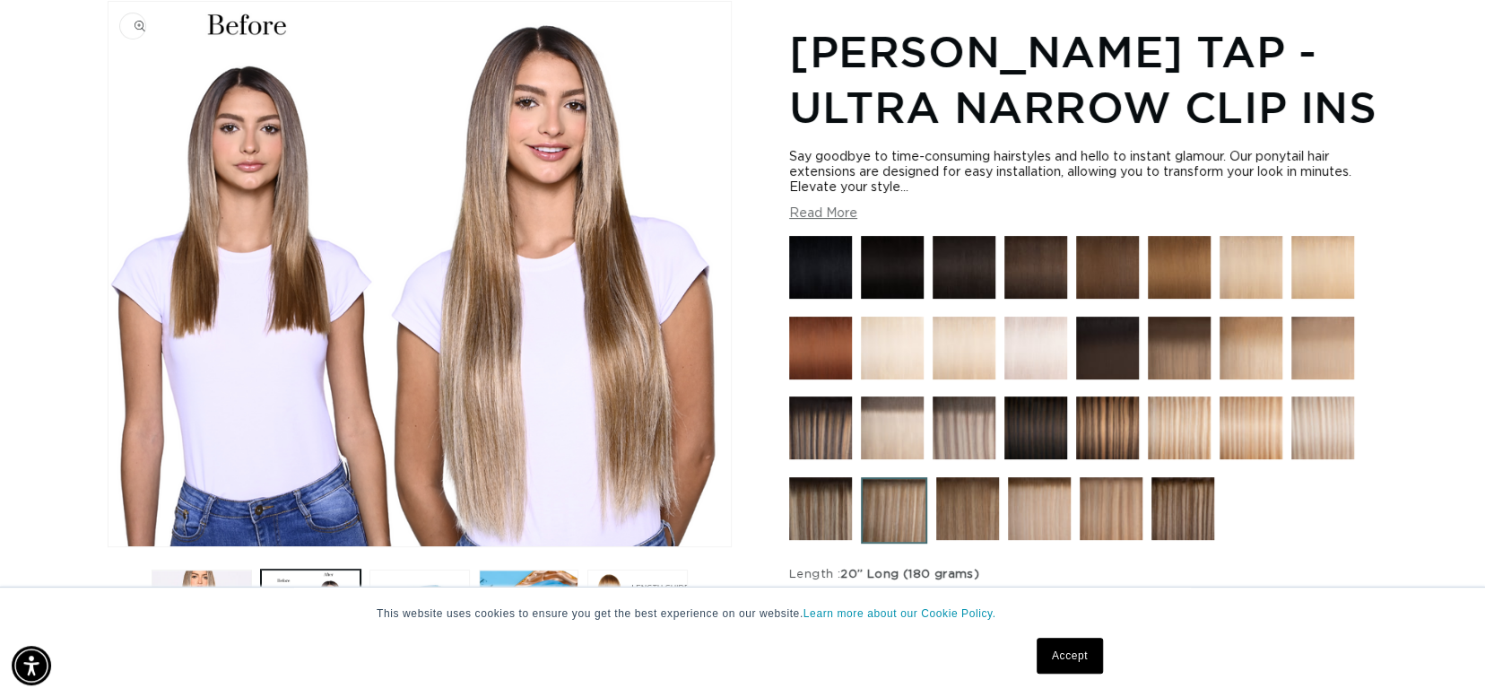
scroll to position [0, 2713]
click at [1191, 269] on img at bounding box center [1179, 267] width 63 height 63
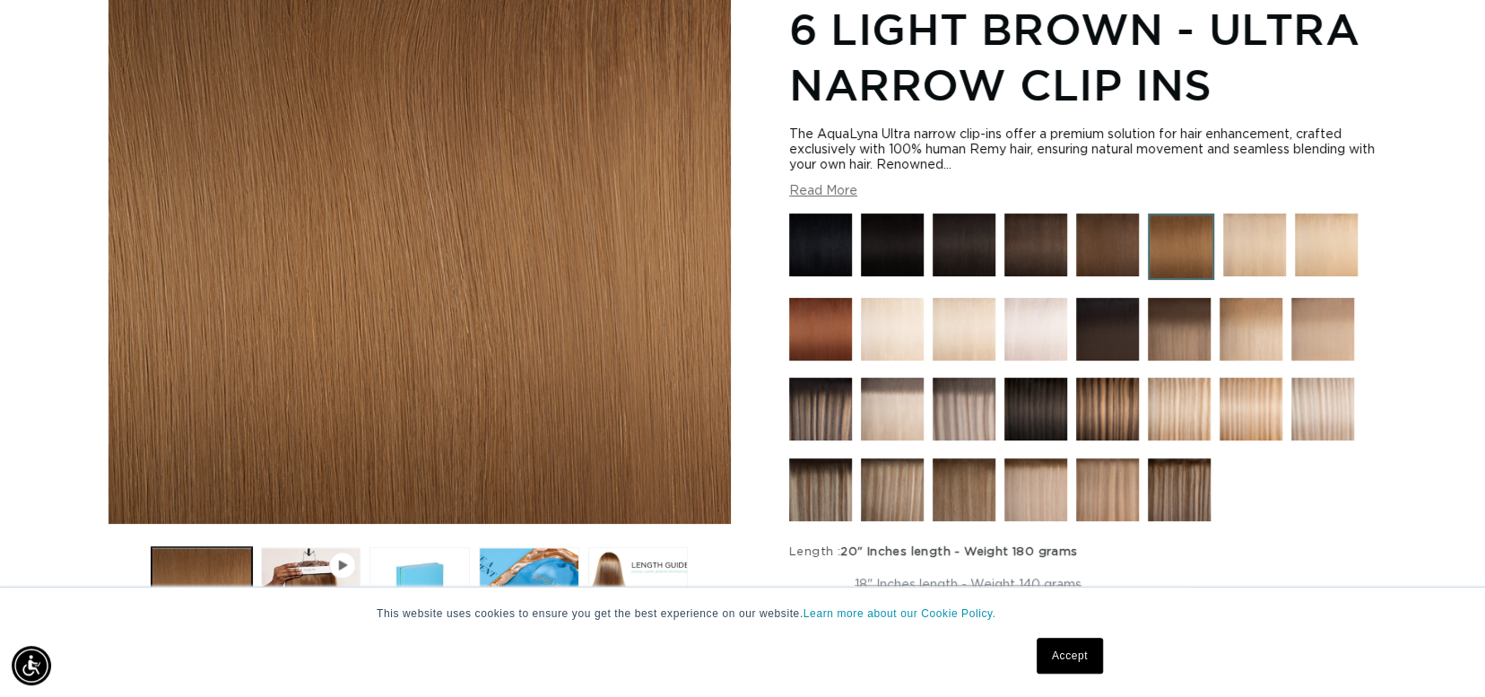
scroll to position [0, 1357]
click at [829, 330] on img at bounding box center [820, 329] width 63 height 63
